Goal: Task Accomplishment & Management: Complete application form

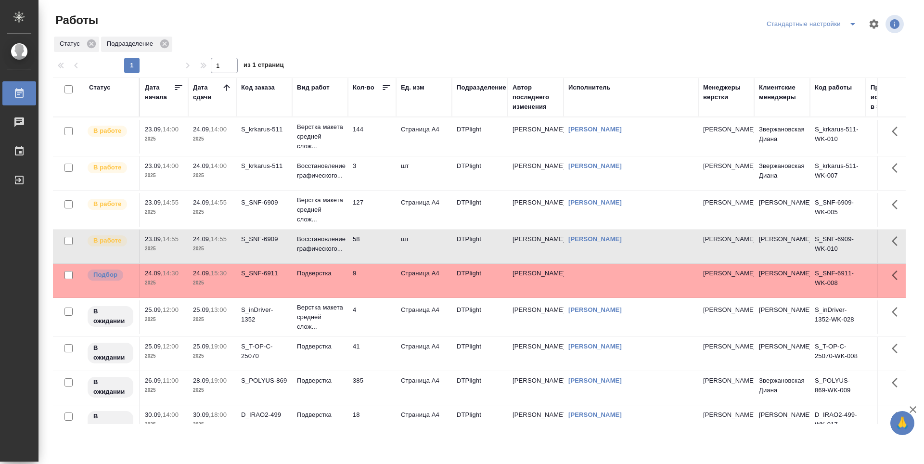
click at [222, 92] on div at bounding box center [227, 89] width 10 height 13
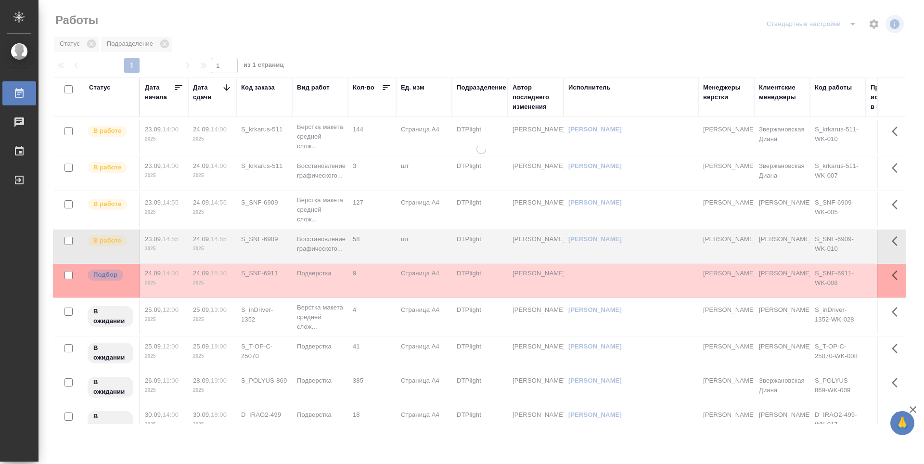
click at [223, 90] on icon at bounding box center [227, 88] width 10 height 10
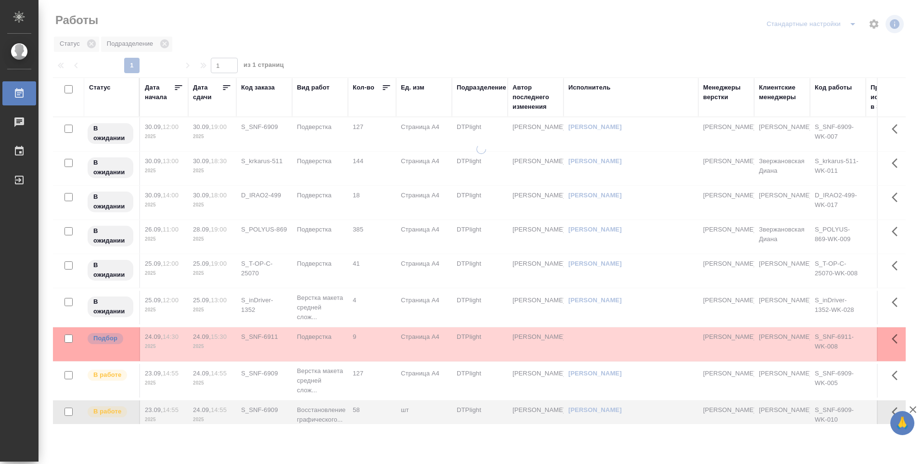
click at [224, 88] on icon at bounding box center [227, 88] width 10 height 10
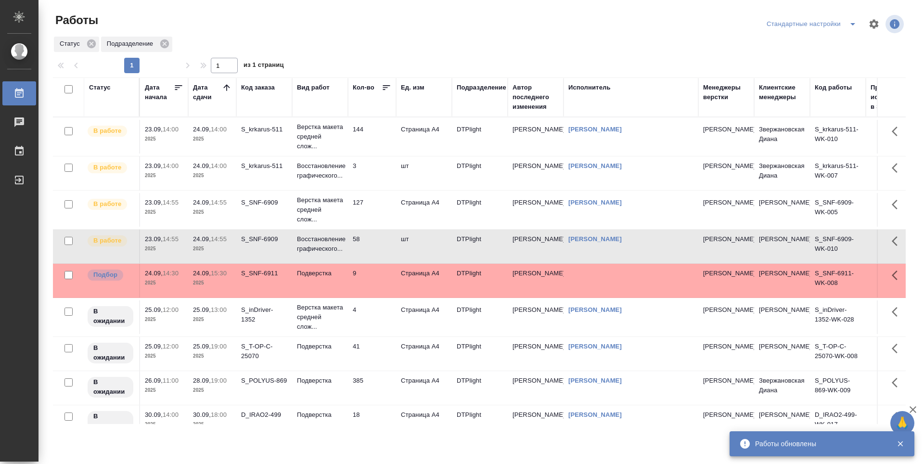
click at [378, 135] on td "144" at bounding box center [372, 137] width 48 height 34
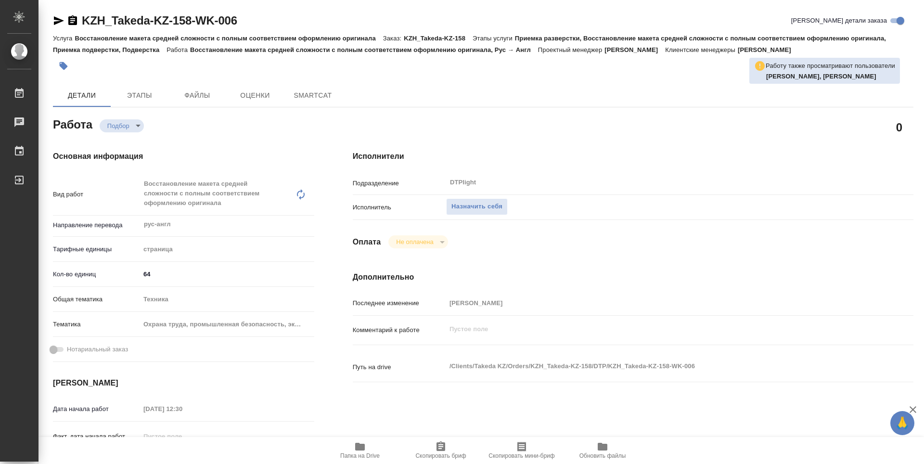
type textarea "x"
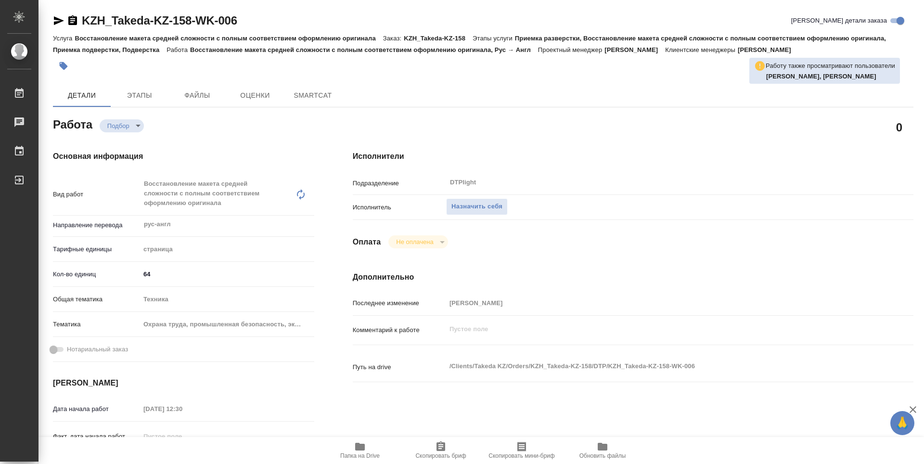
type textarea "x"
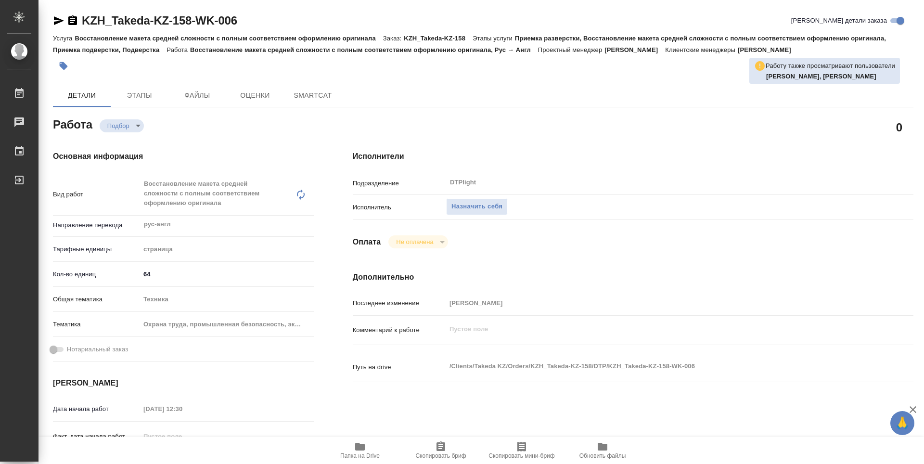
type textarea "x"
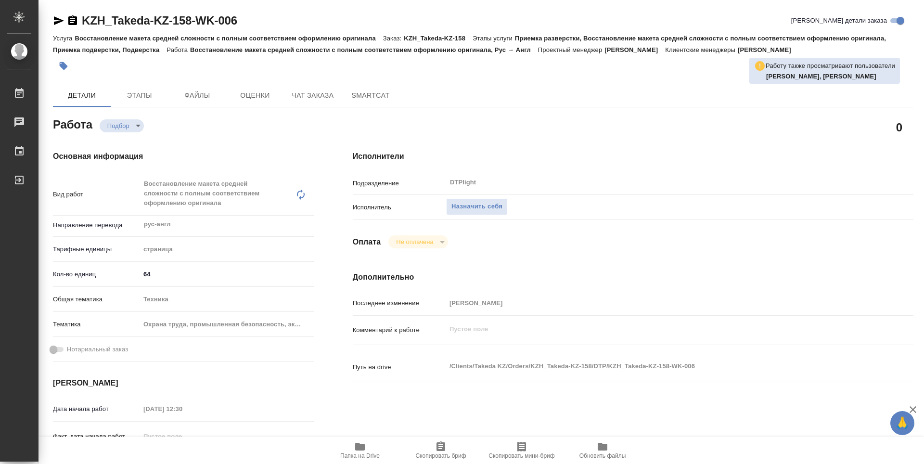
click at [355, 452] on icon "button" at bounding box center [360, 447] width 12 height 12
type textarea "x"
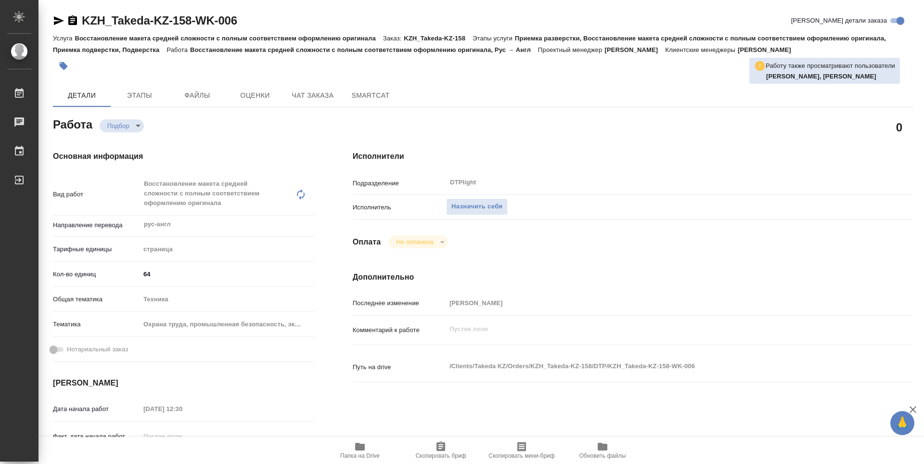
type textarea "x"
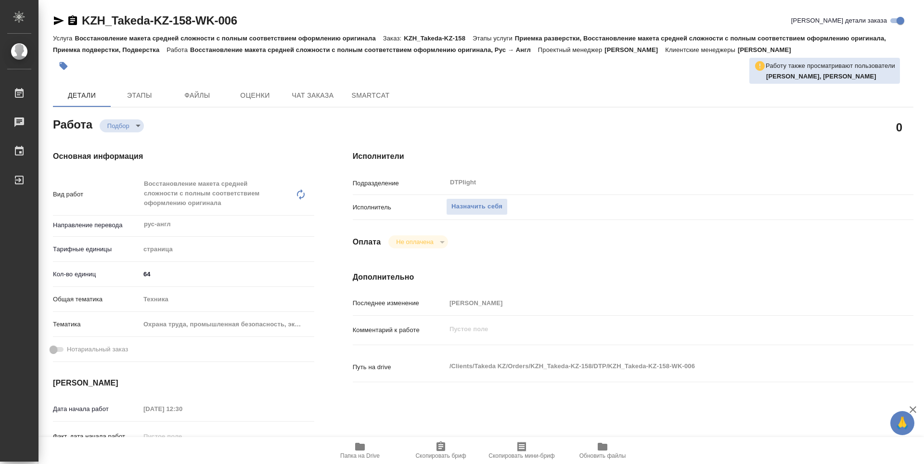
type textarea "x"
click at [493, 212] on span "Назначить себя" at bounding box center [476, 206] width 51 height 11
type textarea "x"
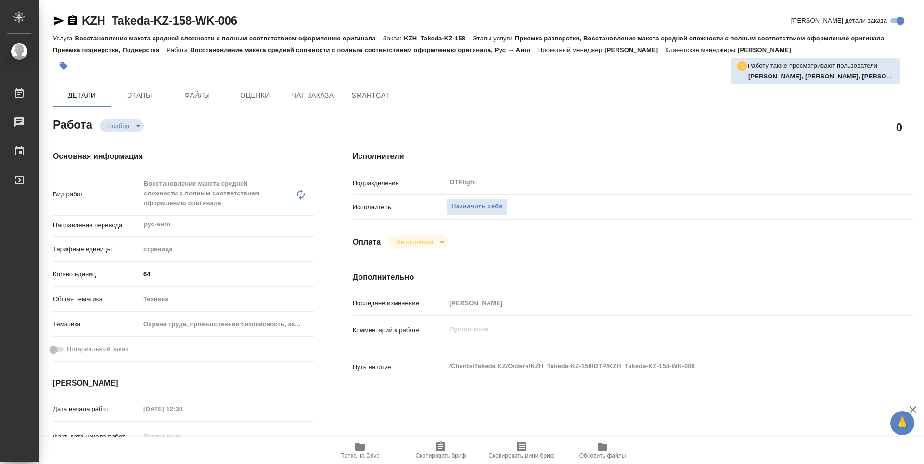
type textarea "x"
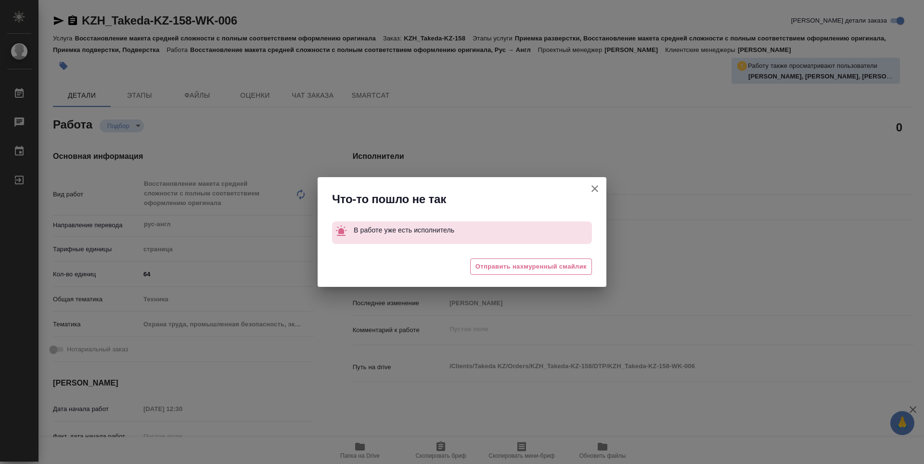
click at [591, 189] on icon "button" at bounding box center [595, 189] width 12 height 12
type textarea "x"
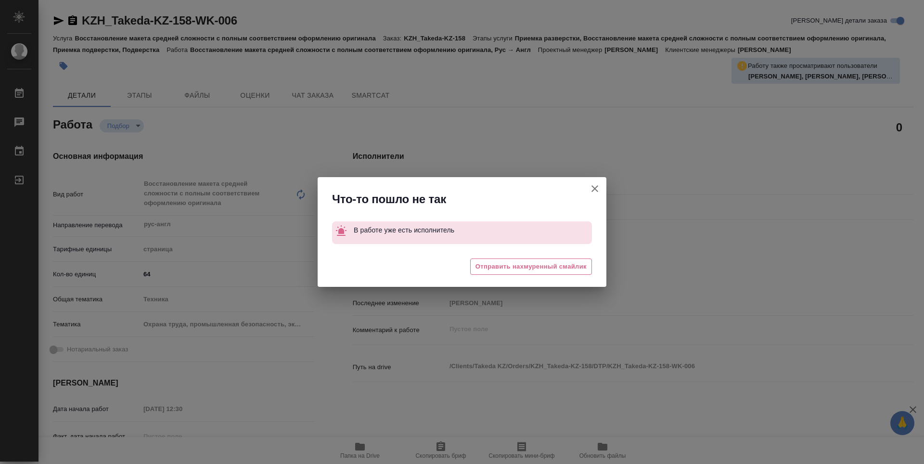
type textarea "x"
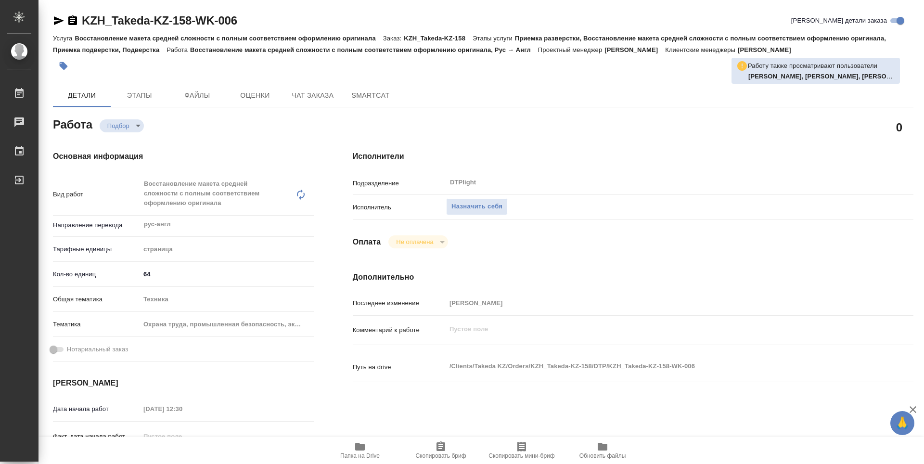
type textarea "x"
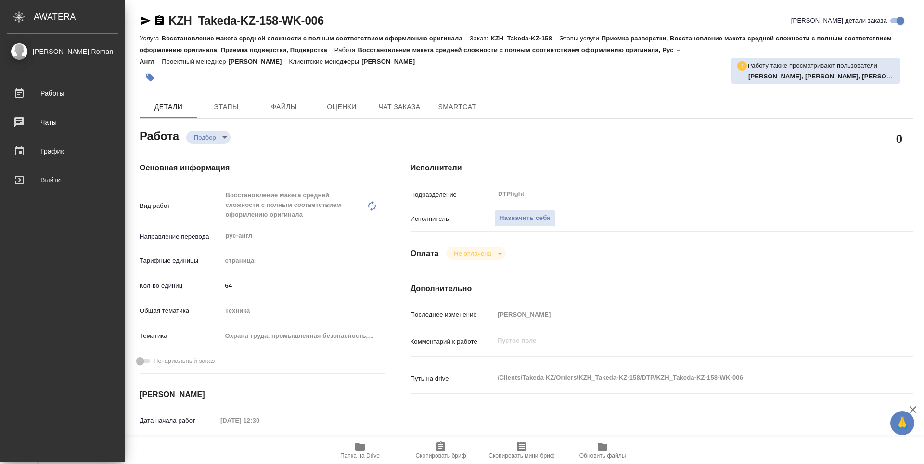
type textarea "x"
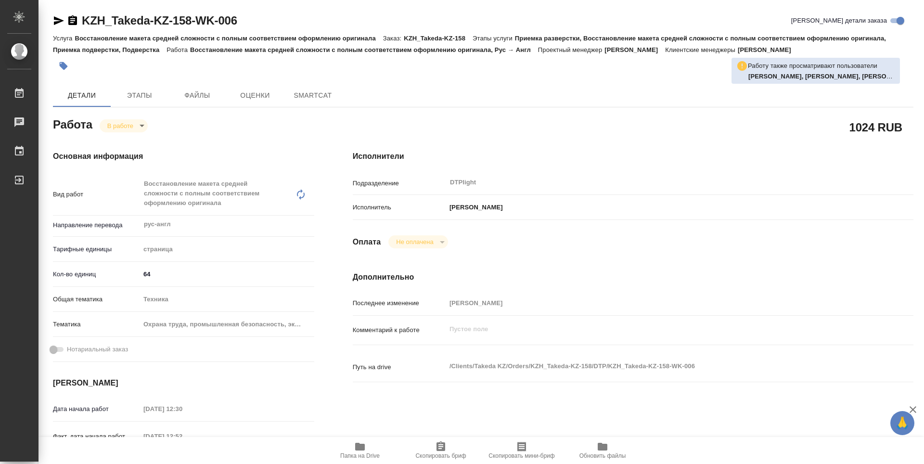
type textarea "x"
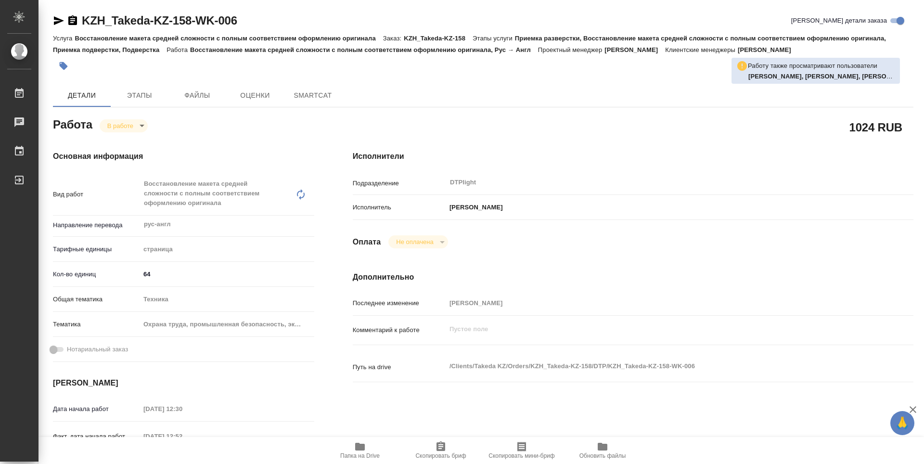
type textarea "x"
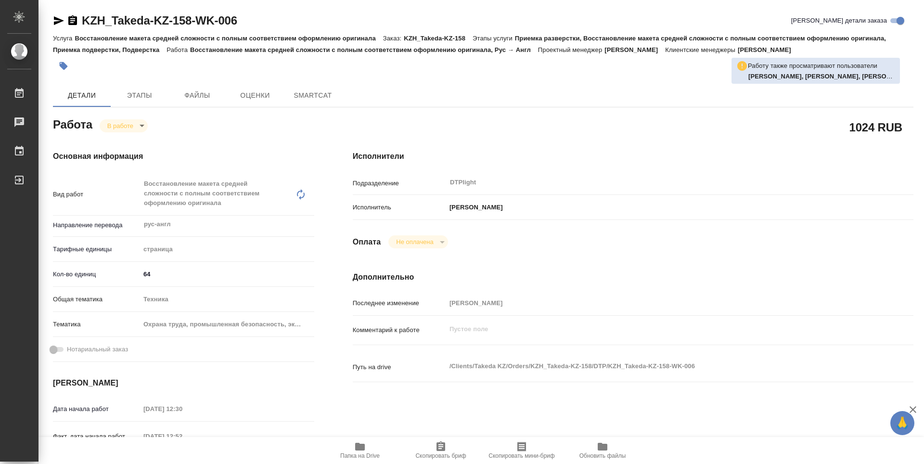
type textarea "x"
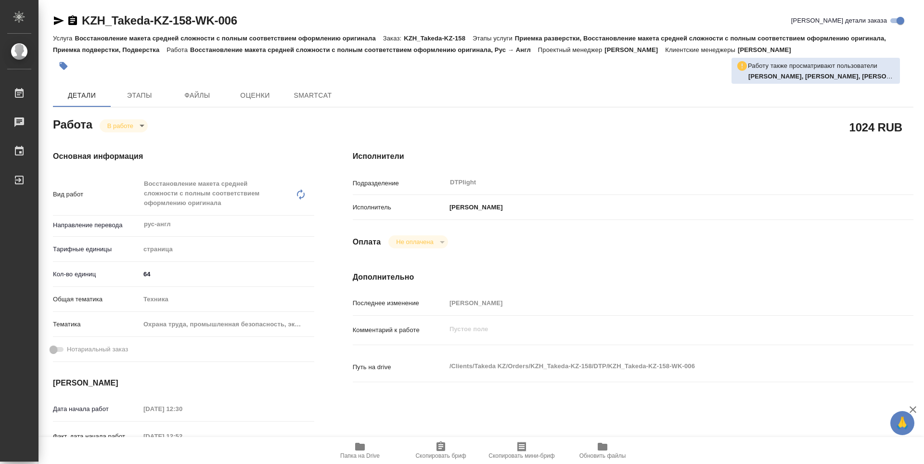
type textarea "x"
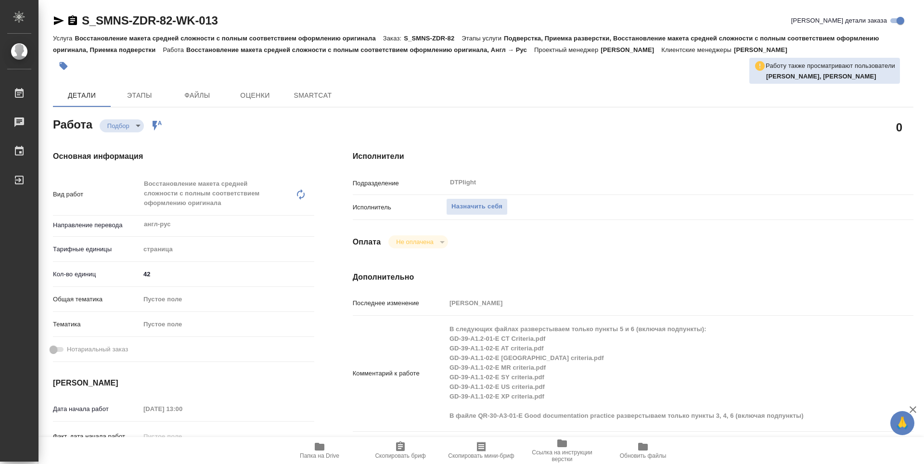
type textarea "x"
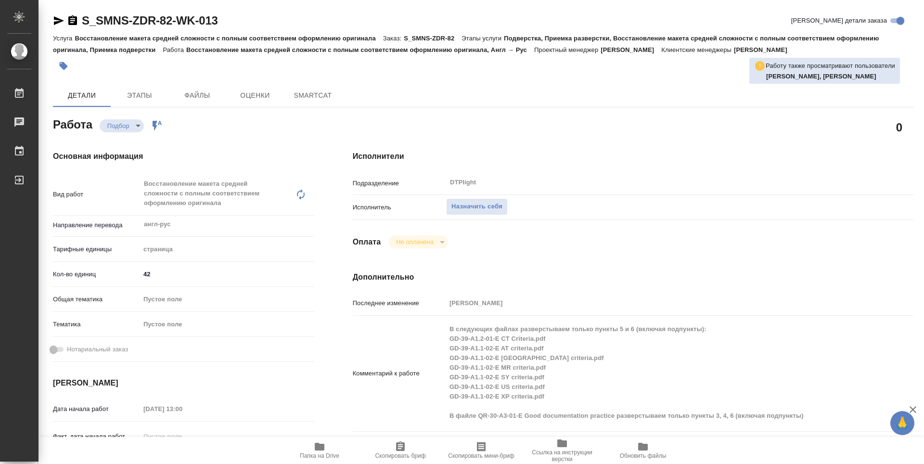
type textarea "x"
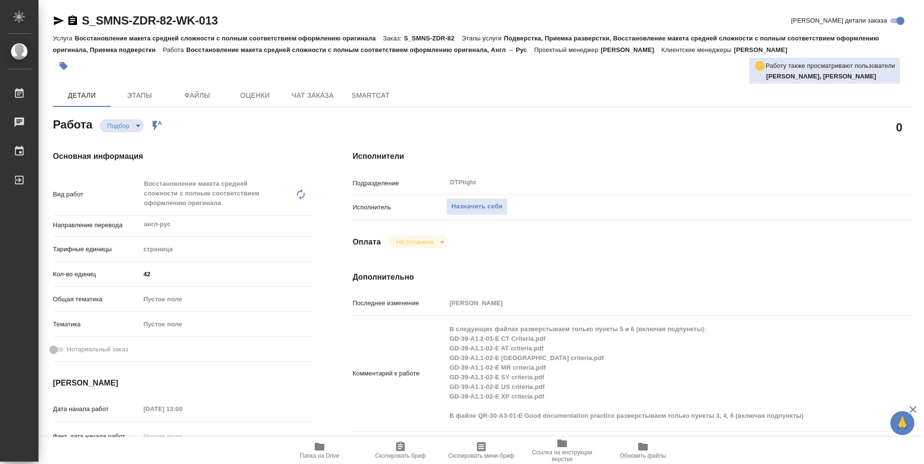
type textarea "x"
